Goal: Find specific page/section: Find specific page/section

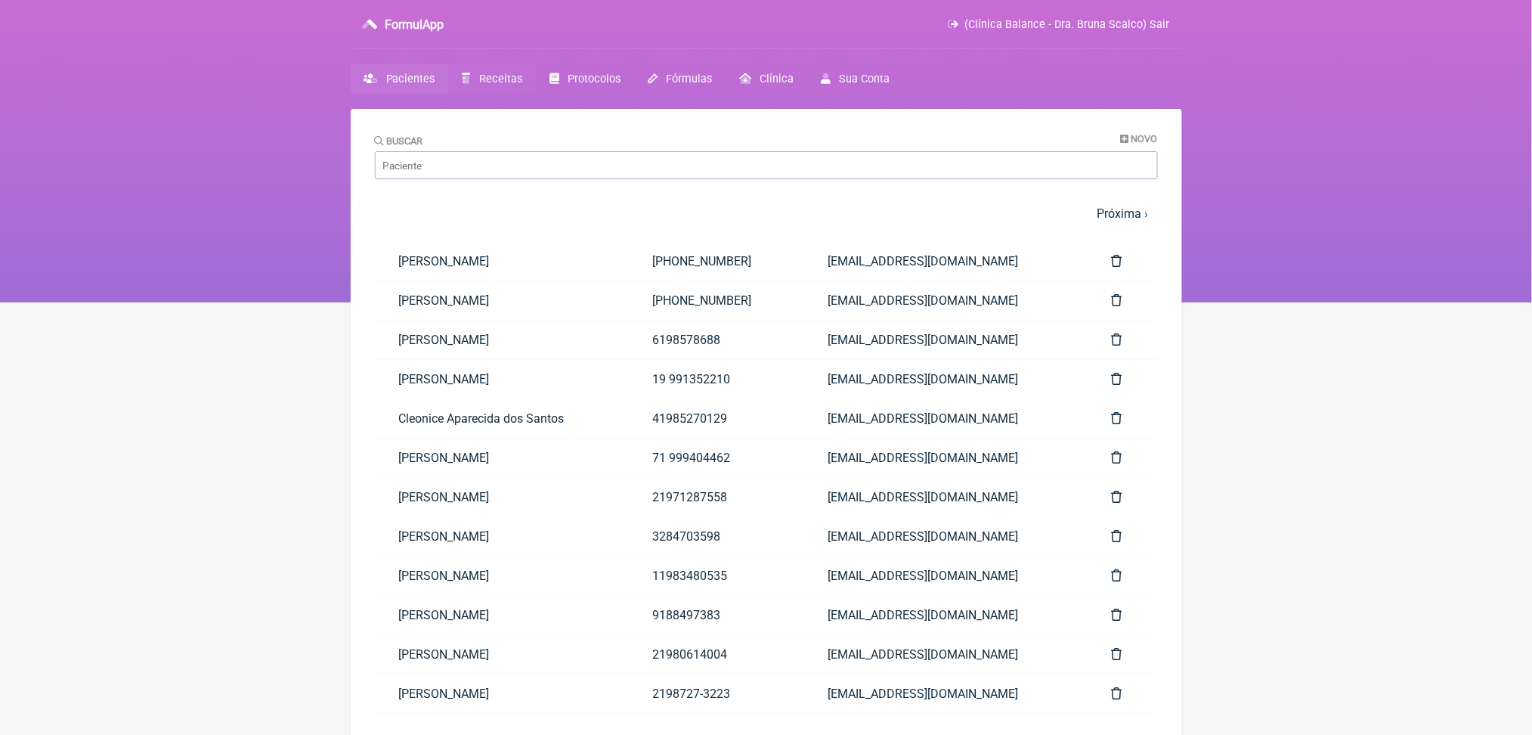
click at [520, 85] on span "Receitas" at bounding box center [500, 79] width 43 height 13
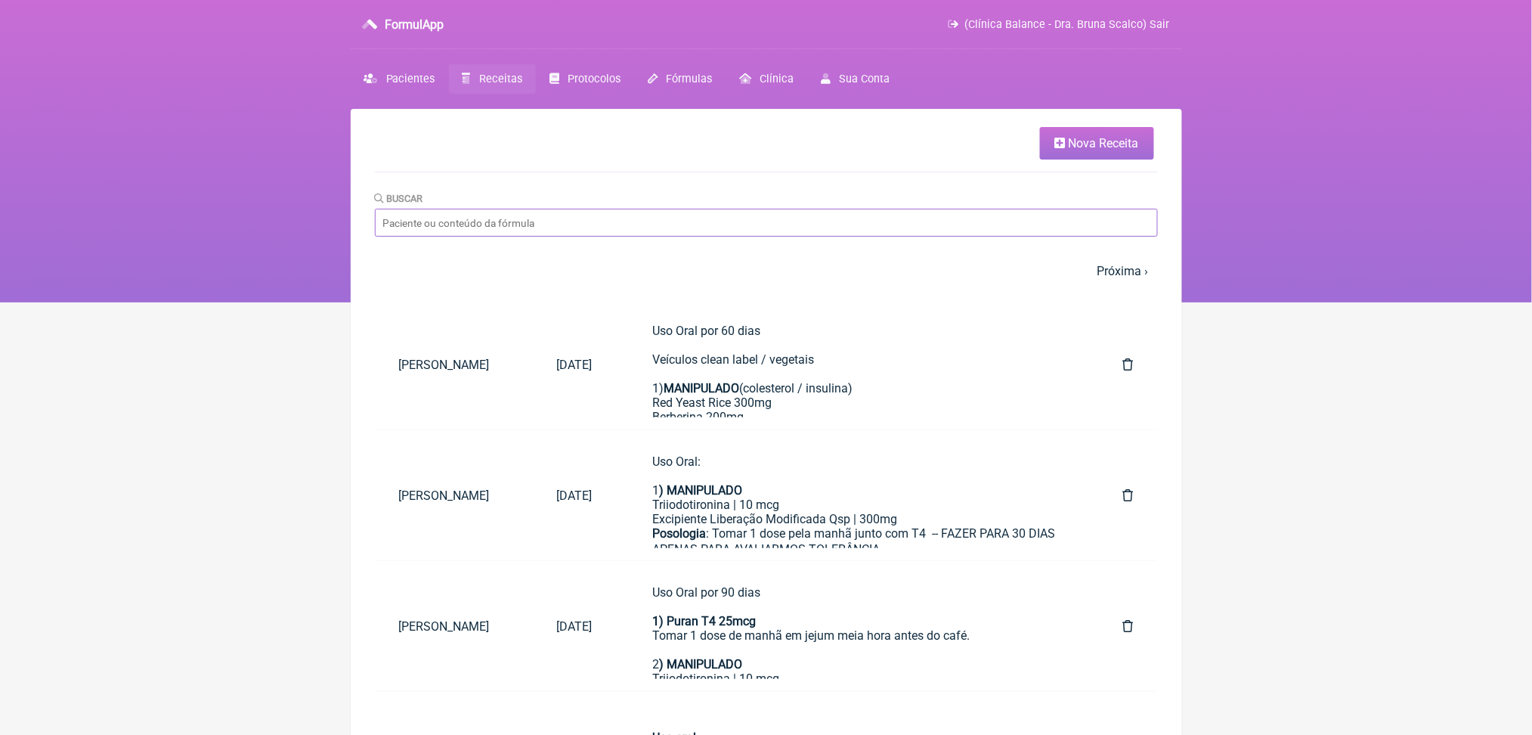
click at [478, 237] on input "Buscar" at bounding box center [766, 223] width 783 height 28
type input "[DEMOGRAPHIC_DATA] de [PERSON_NAME]"
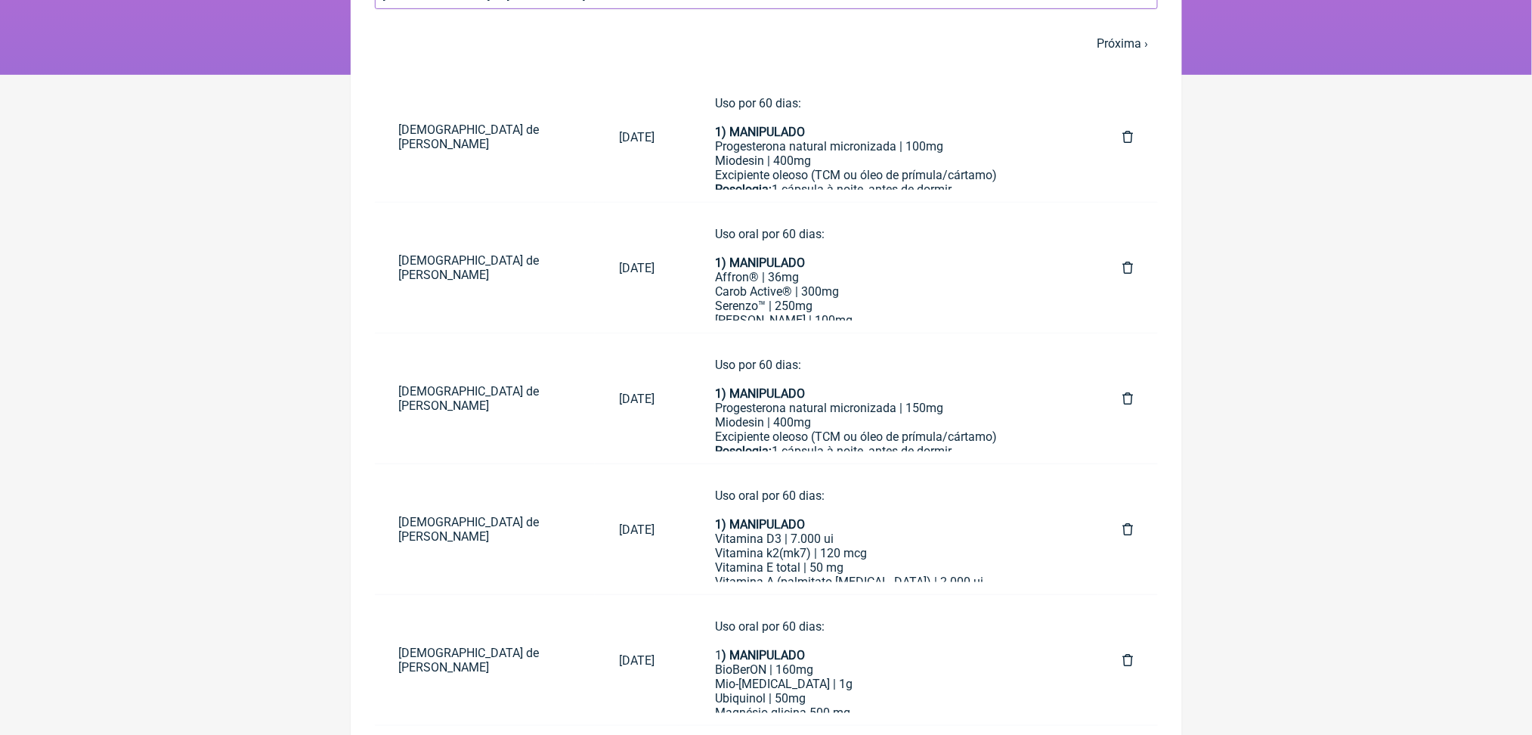
scroll to position [225, 0]
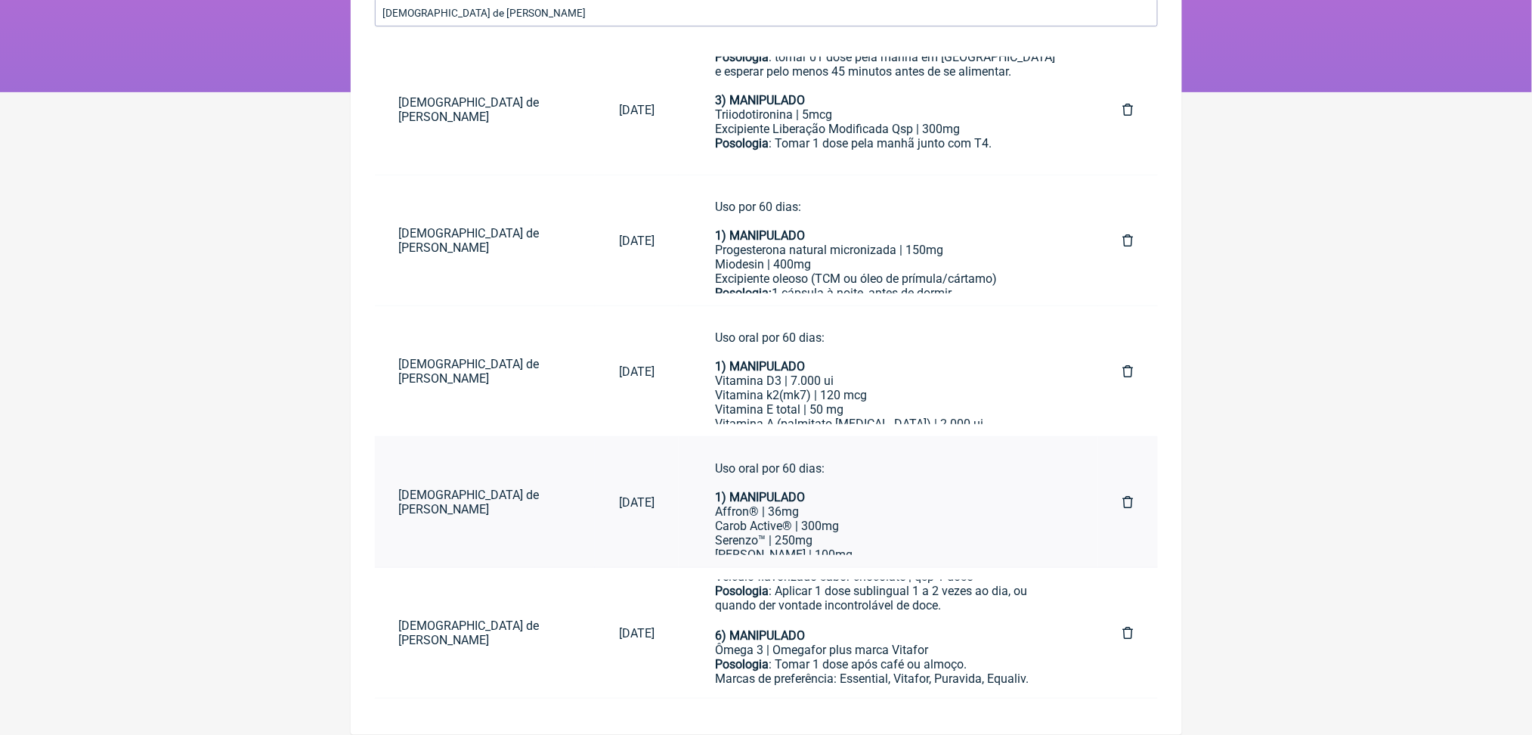
click at [786, 472] on div "Uso oral por 60 dias: 1) MANIPULADO" at bounding box center [888, 482] width 347 height 43
